Goal: Obtain resource: Download file/media

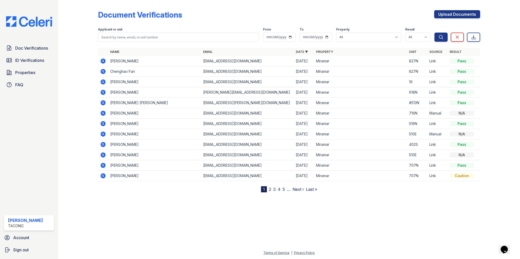
click at [104, 72] on icon at bounding box center [103, 71] width 5 height 5
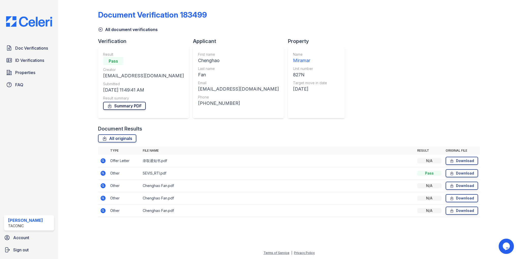
click at [118, 107] on link "Summary PDF" at bounding box center [124, 106] width 43 height 8
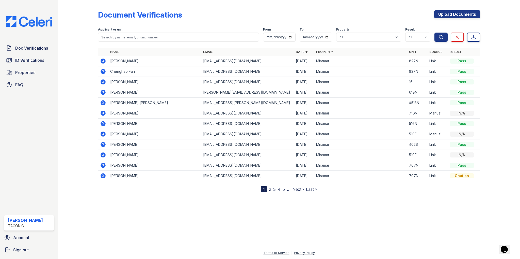
click at [104, 61] on icon at bounding box center [103, 60] width 5 height 5
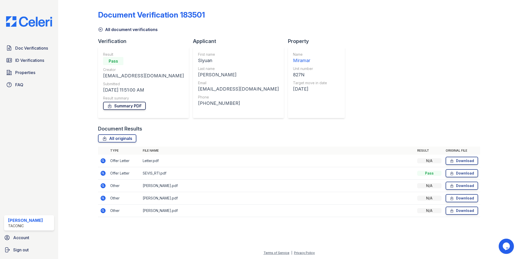
click at [127, 102] on link "Summary PDF" at bounding box center [124, 106] width 43 height 8
